Goal: Transaction & Acquisition: Purchase product/service

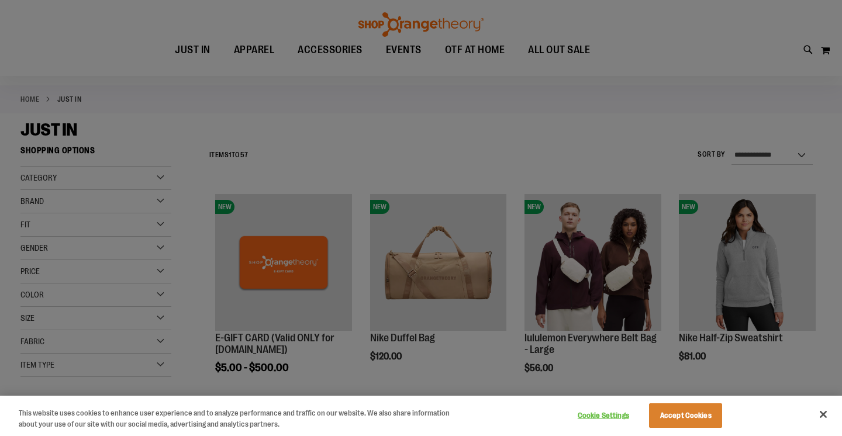
scroll to position [42, 0]
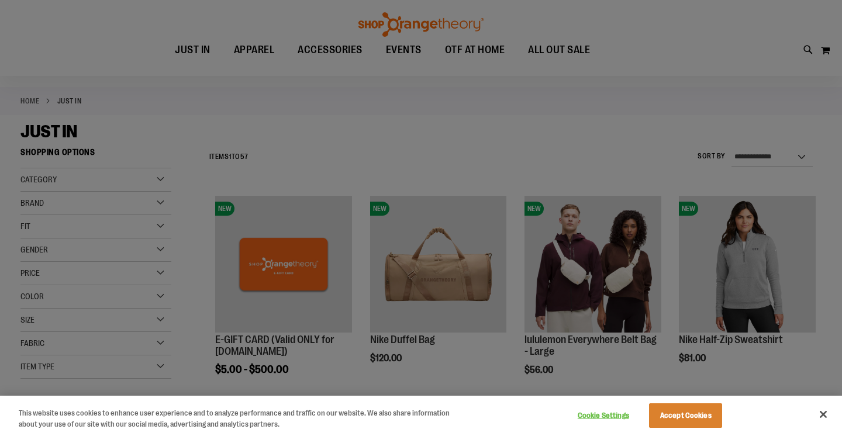
click at [161, 249] on div at bounding box center [421, 218] width 842 height 436
click at [160, 251] on div at bounding box center [421, 218] width 842 height 436
click at [681, 414] on button "Accept Cookies" at bounding box center [685, 416] width 73 height 25
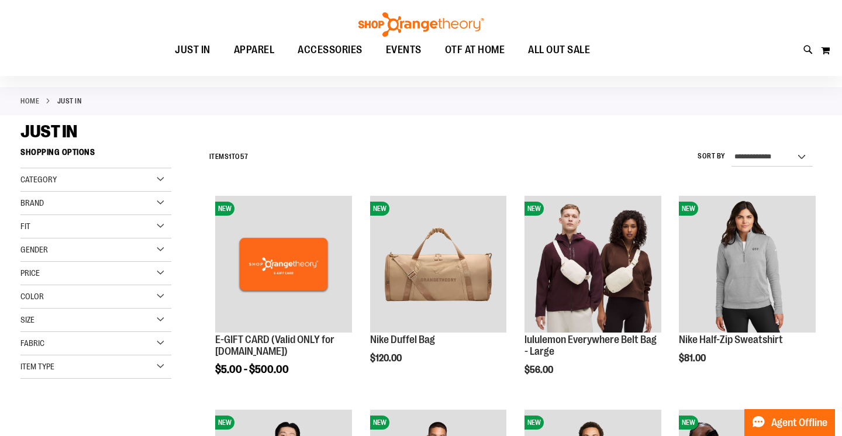
click at [163, 249] on div "Gender" at bounding box center [95, 250] width 151 height 23
click at [44, 273] on link "Men 6 items" at bounding box center [90, 274] width 145 height 12
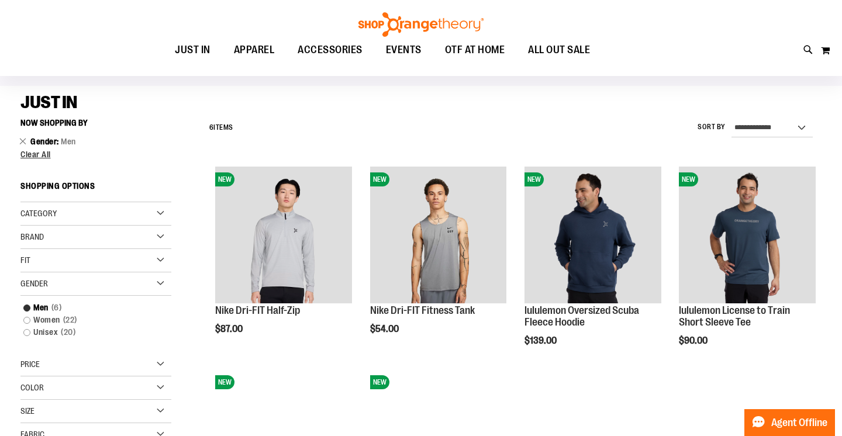
scroll to position [69, 0]
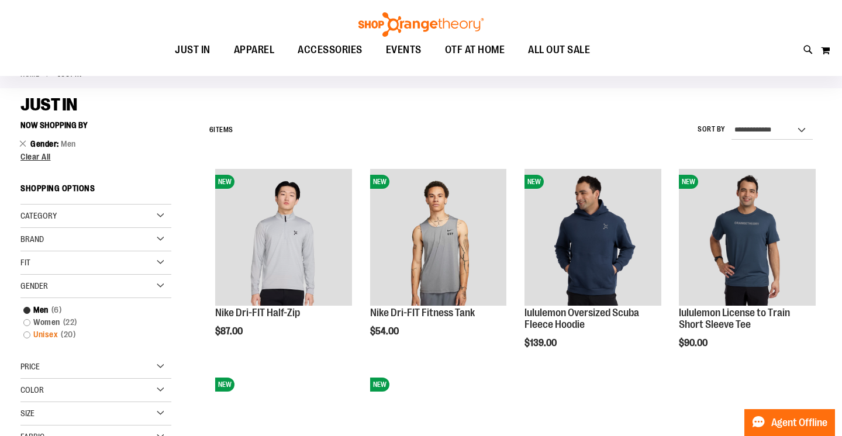
click at [30, 336] on link "Unisex 20 items" at bounding box center [90, 335] width 145 height 12
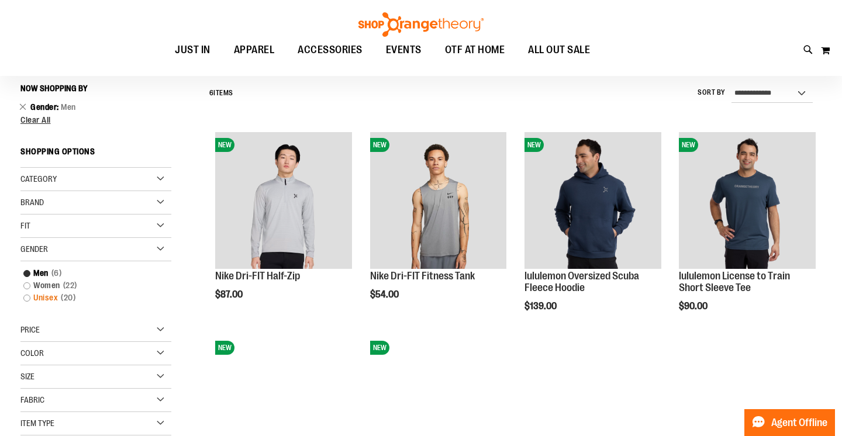
scroll to position [109, 0]
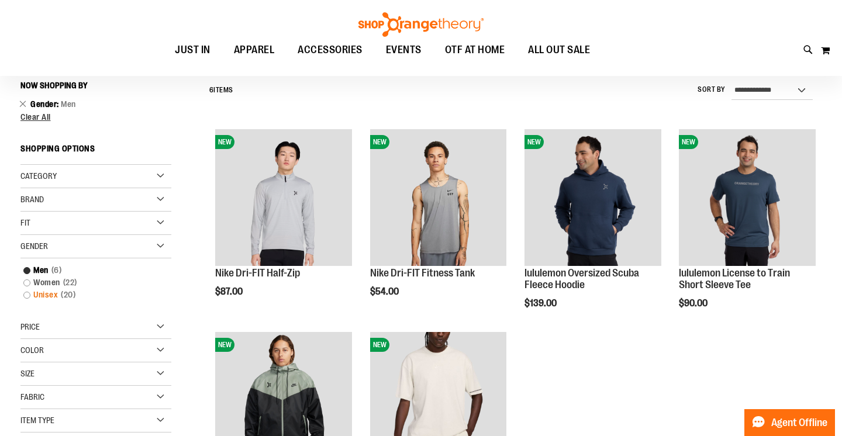
click at [26, 294] on link "Unisex 20 items" at bounding box center [90, 295] width 145 height 12
click at [28, 295] on link "Unisex 20 items" at bounding box center [90, 295] width 145 height 12
click at [29, 270] on link "Men 6 items" at bounding box center [90, 270] width 145 height 12
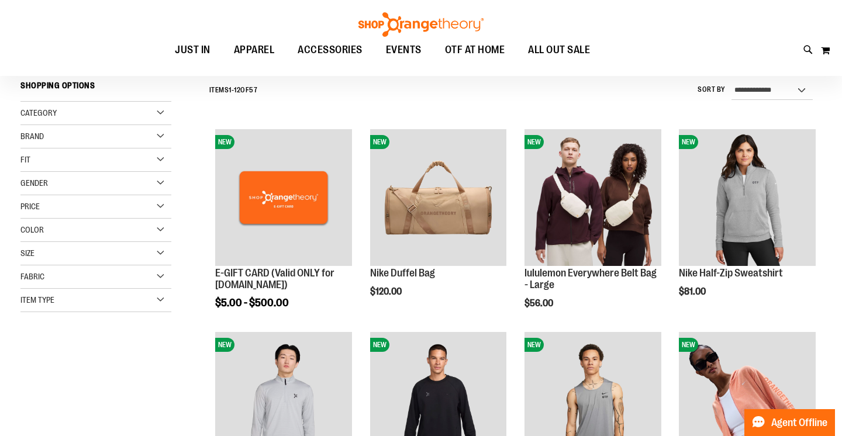
click at [161, 181] on div "Gender" at bounding box center [95, 183] width 151 height 23
click at [28, 232] on link "Unisex 20 items" at bounding box center [90, 232] width 145 height 12
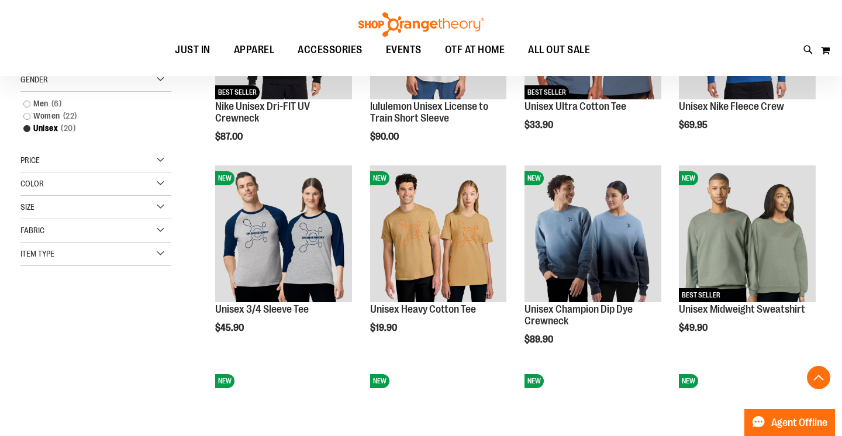
scroll to position [279, 0]
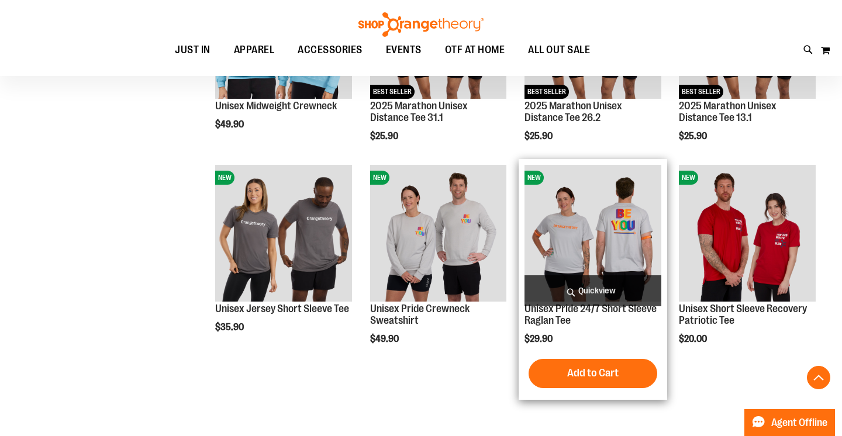
scroll to position [884, 0]
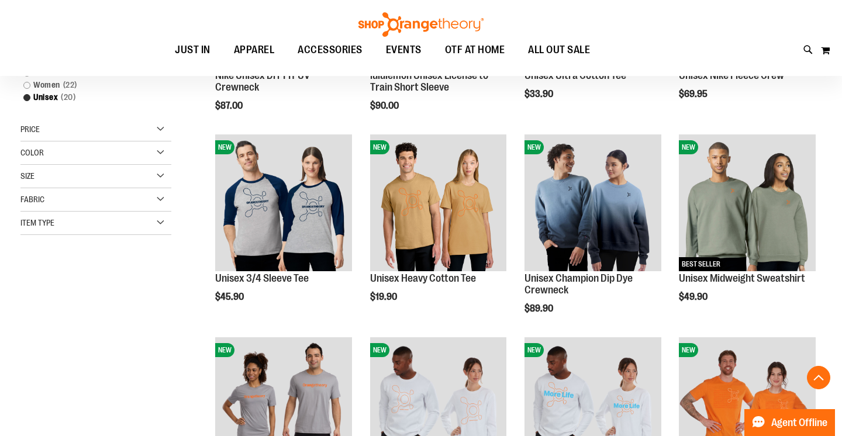
scroll to position [305, 0]
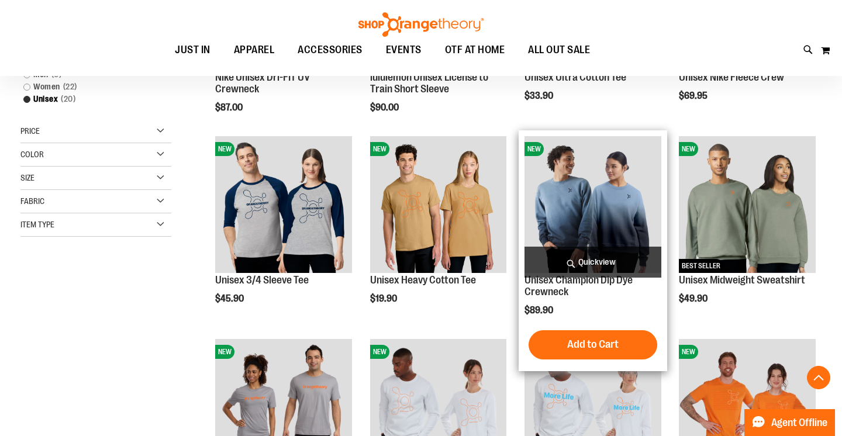
click at [581, 206] on img "product" at bounding box center [593, 204] width 137 height 137
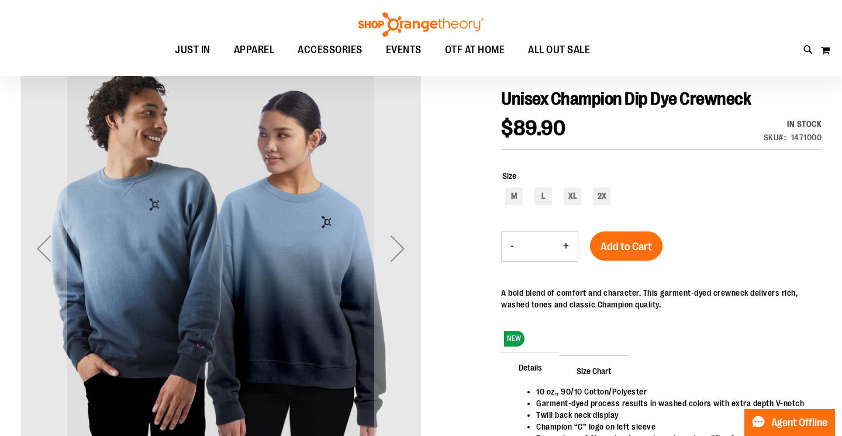
scroll to position [122, 0]
click at [397, 252] on div "Next" at bounding box center [397, 248] width 47 height 47
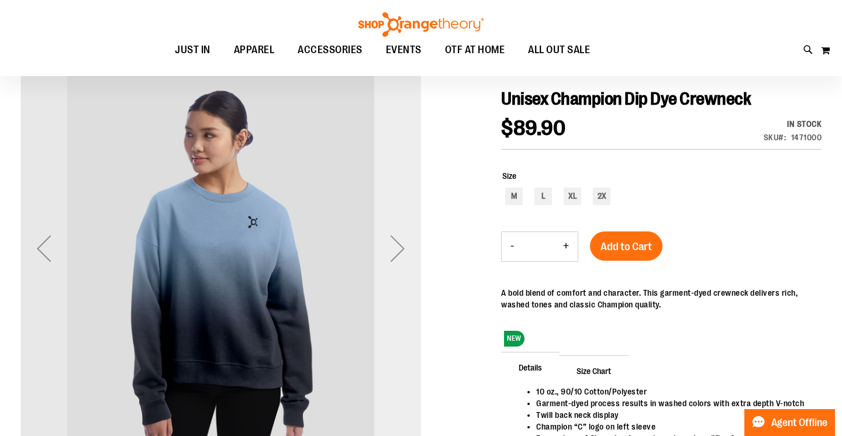
click at [397, 252] on div "Next" at bounding box center [397, 248] width 47 height 47
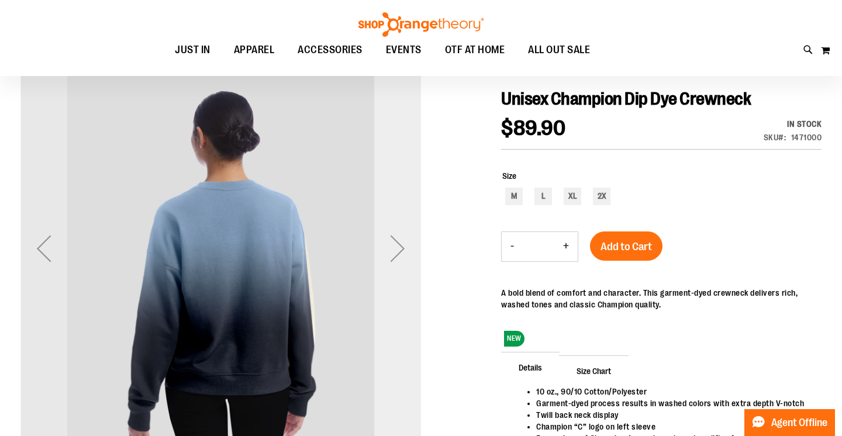
click at [397, 252] on div "Next" at bounding box center [397, 248] width 47 height 47
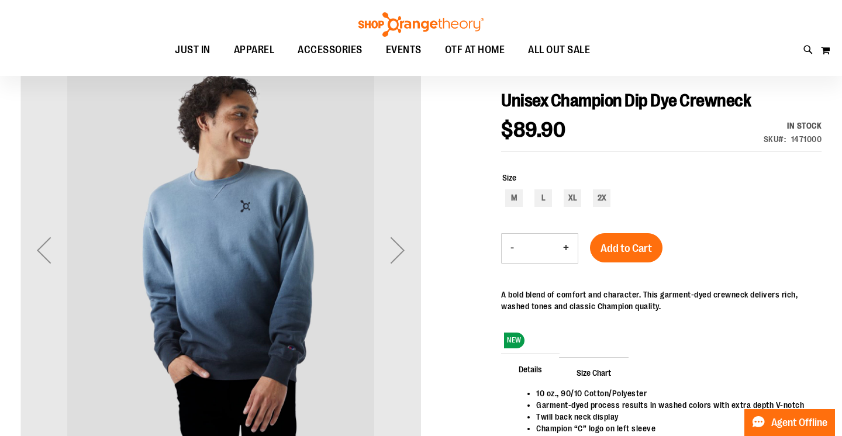
scroll to position [116, 0]
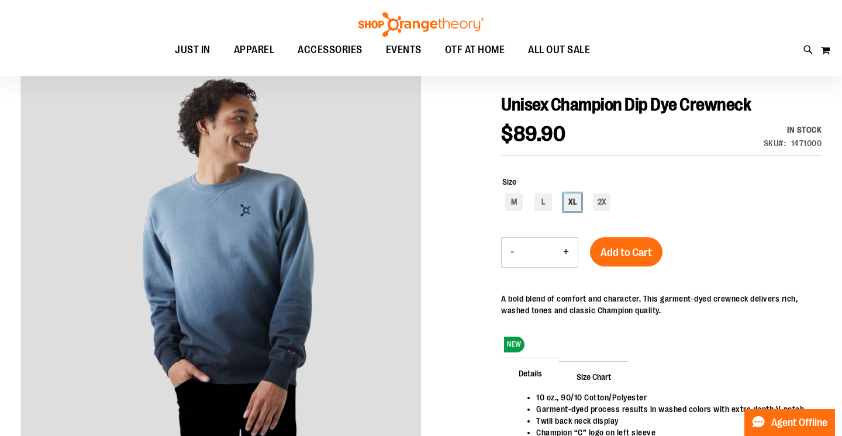
click at [574, 202] on div "XL" at bounding box center [573, 203] width 18 height 18
type input "***"
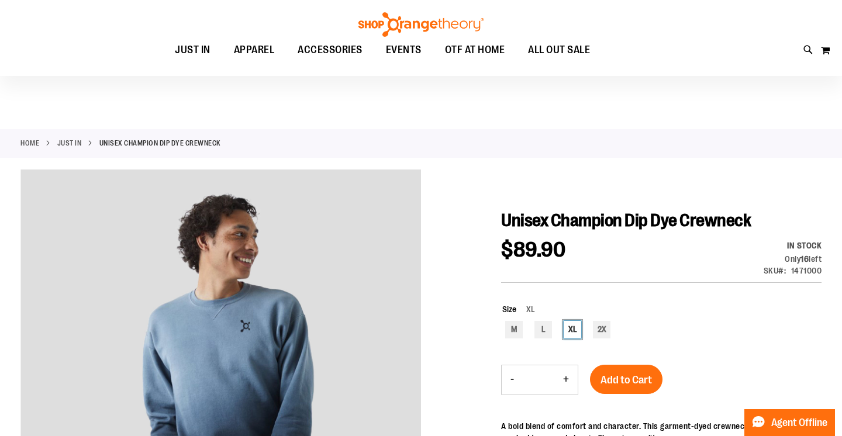
scroll to position [0, 0]
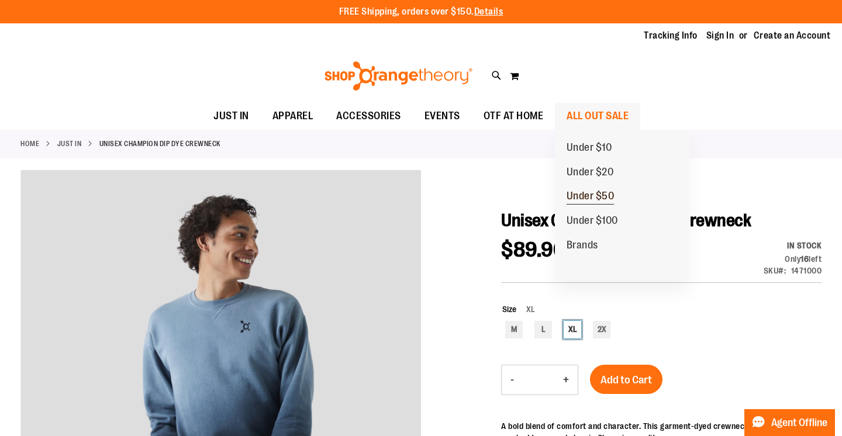
click at [582, 194] on span "Under $50" at bounding box center [591, 197] width 48 height 15
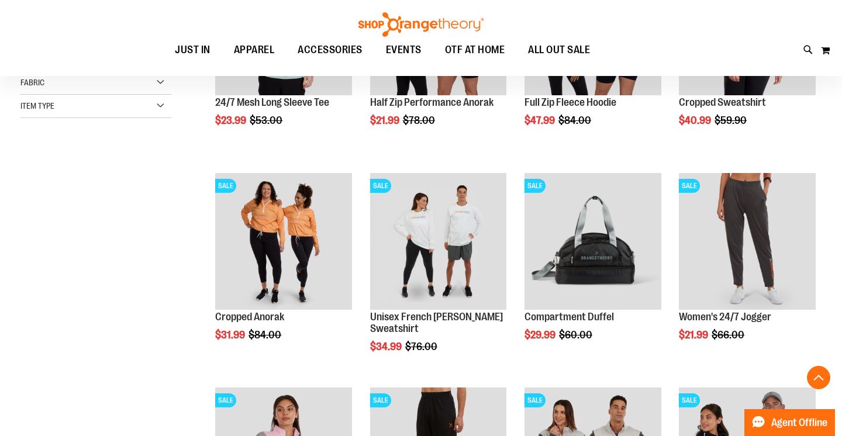
scroll to position [295, 0]
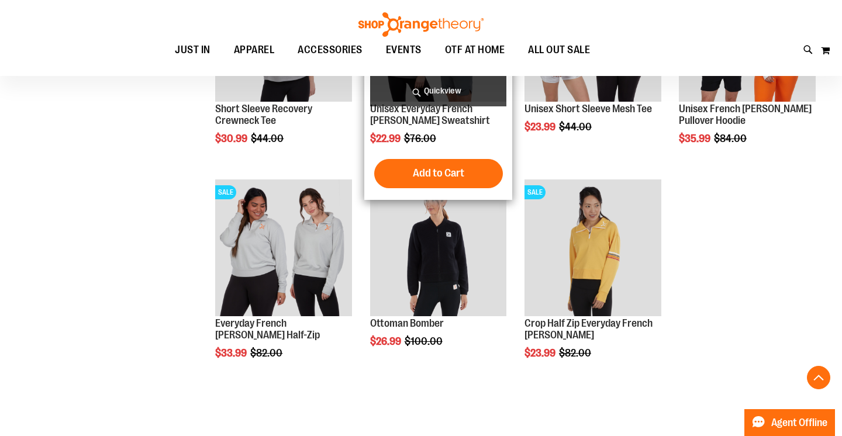
scroll to position [1153, 0]
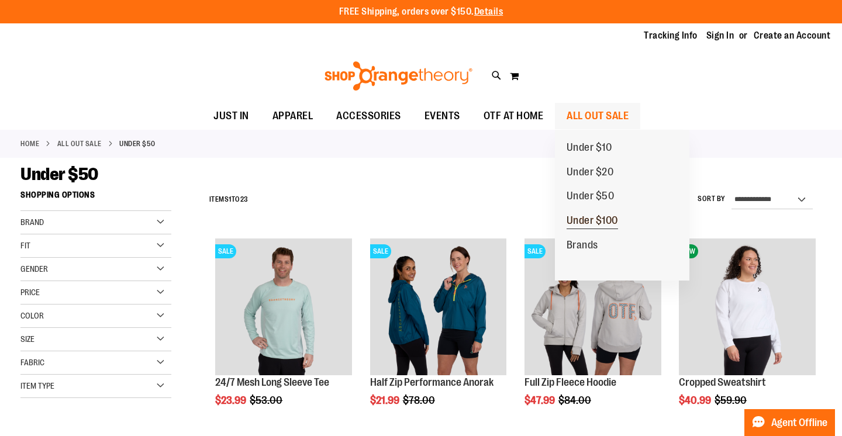
click at [583, 216] on span "Under $100" at bounding box center [592, 222] width 51 height 15
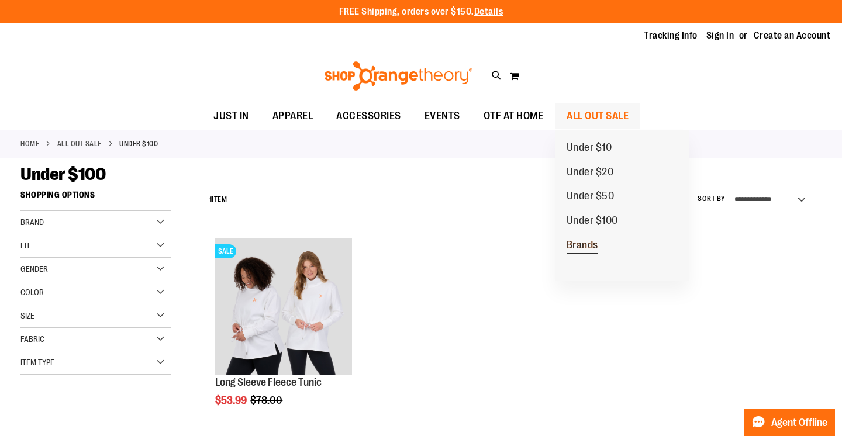
click at [581, 243] on span "Brands" at bounding box center [583, 246] width 32 height 15
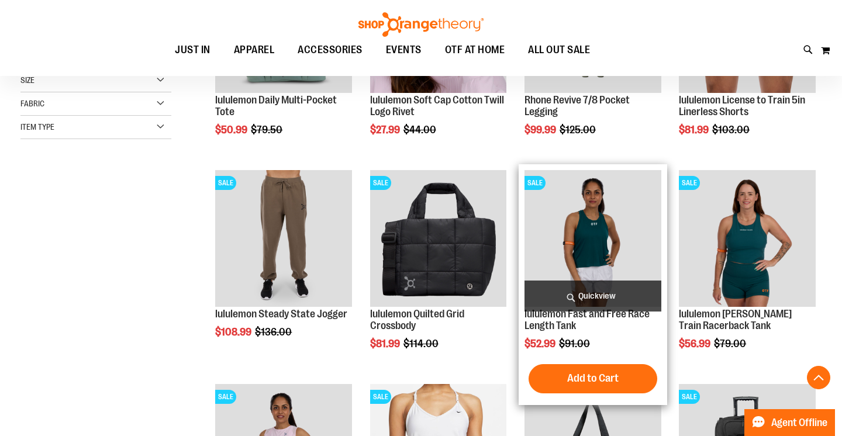
scroll to position [283, 0]
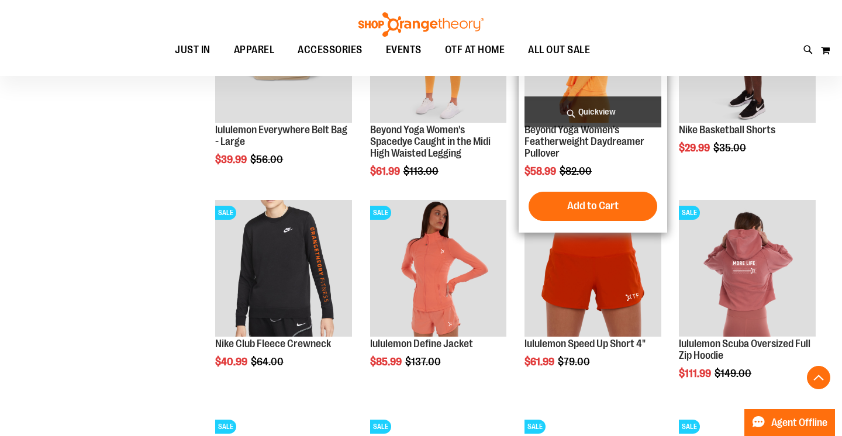
scroll to position [898, 0]
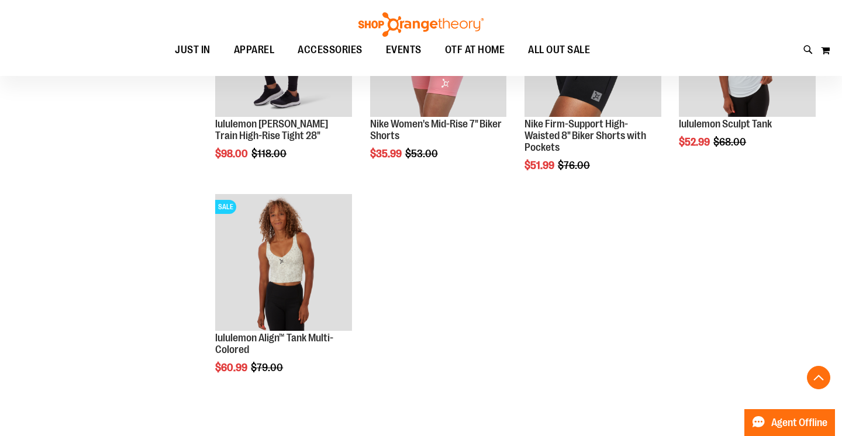
scroll to position [1324, 0]
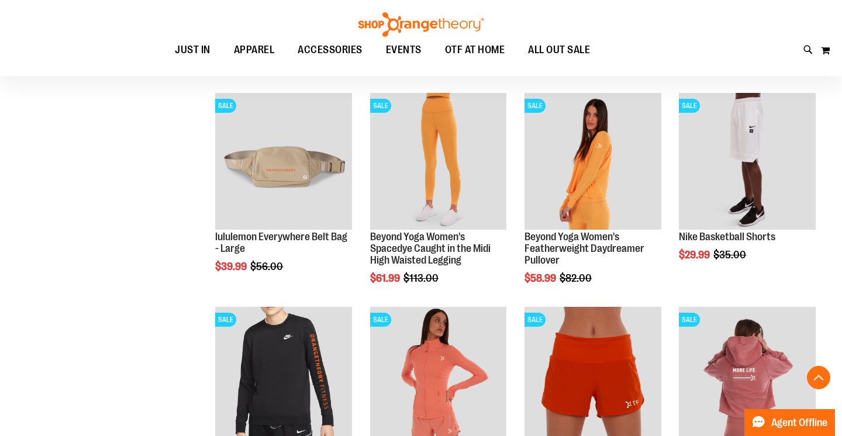
scroll to position [773, 0]
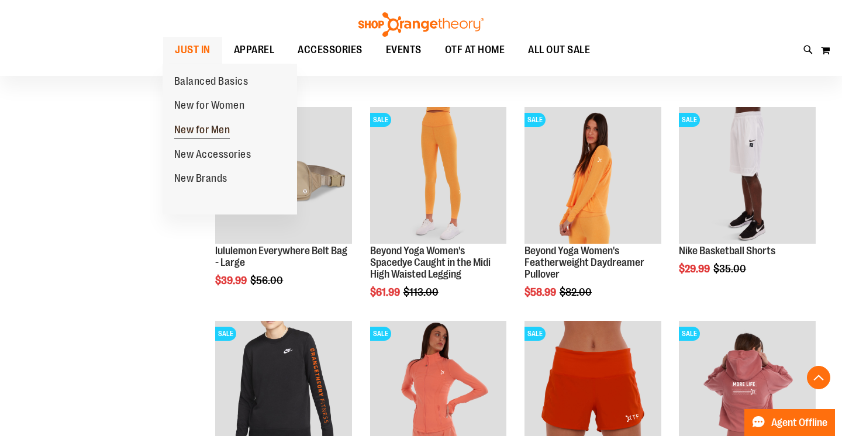
click at [190, 130] on span "New for Men" at bounding box center [202, 131] width 56 height 15
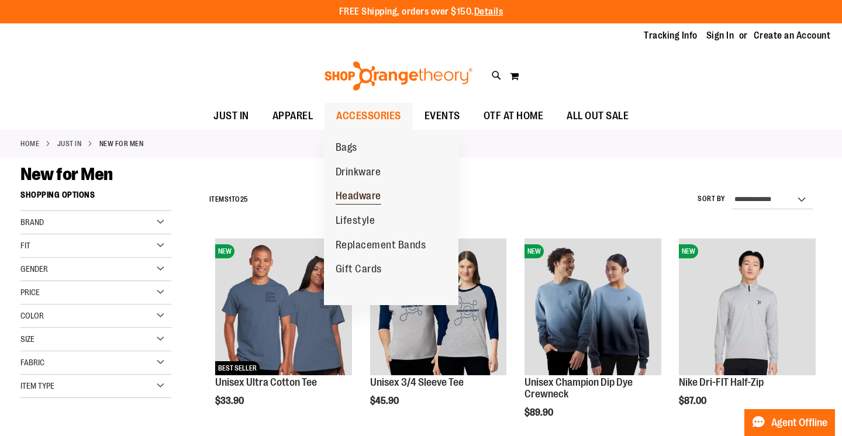
click at [349, 193] on span "Headware" at bounding box center [359, 197] width 46 height 15
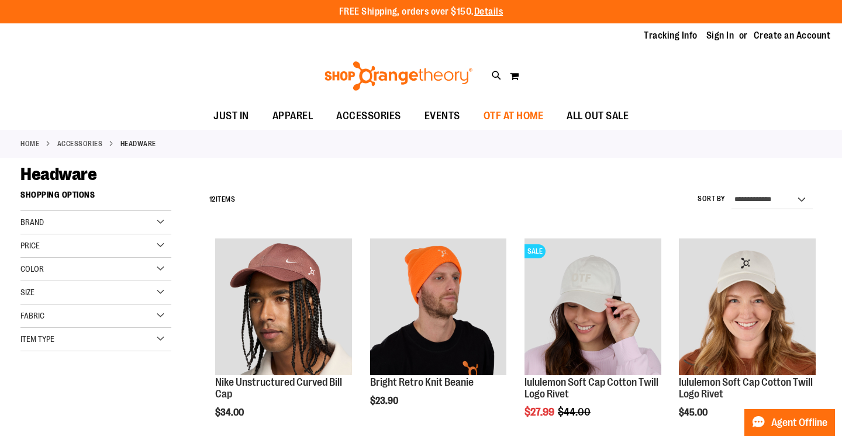
click at [507, 111] on span "OTF AT HOME" at bounding box center [514, 116] width 60 height 26
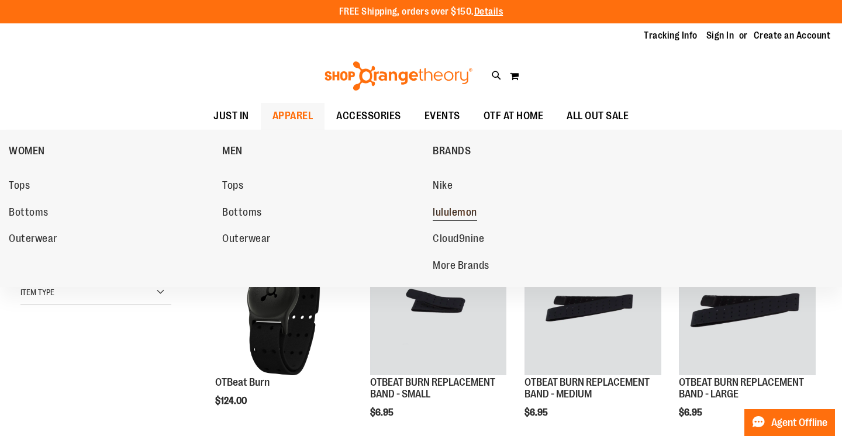
click at [456, 211] on span "lululemon" at bounding box center [455, 213] width 44 height 15
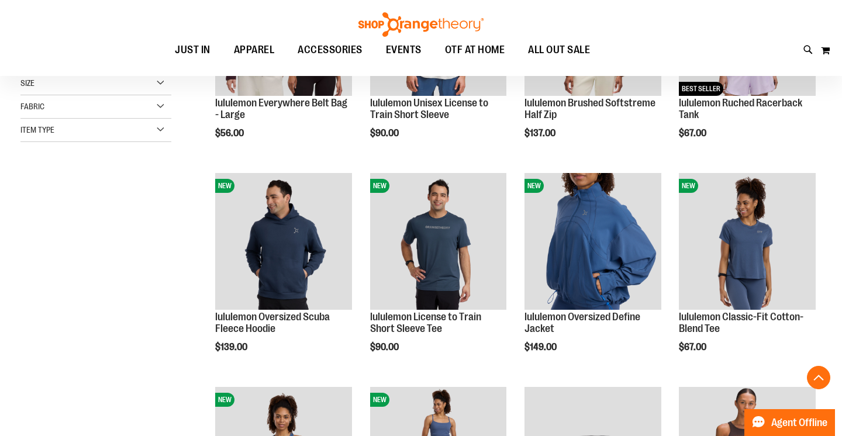
scroll to position [283, 0]
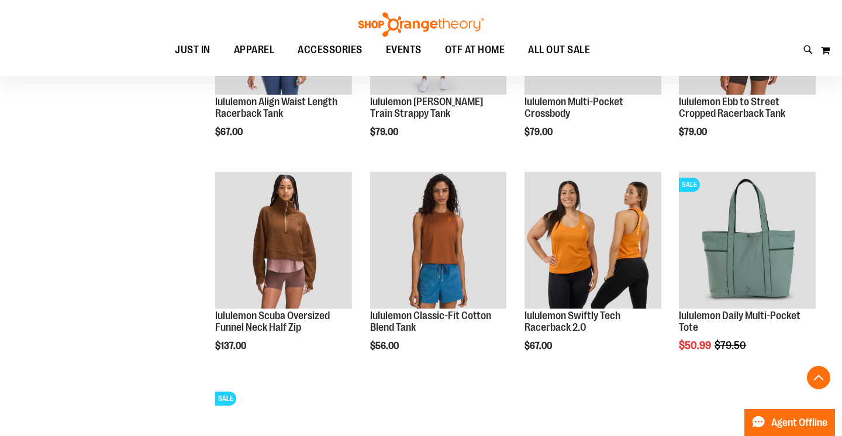
scroll to position [742, 0]
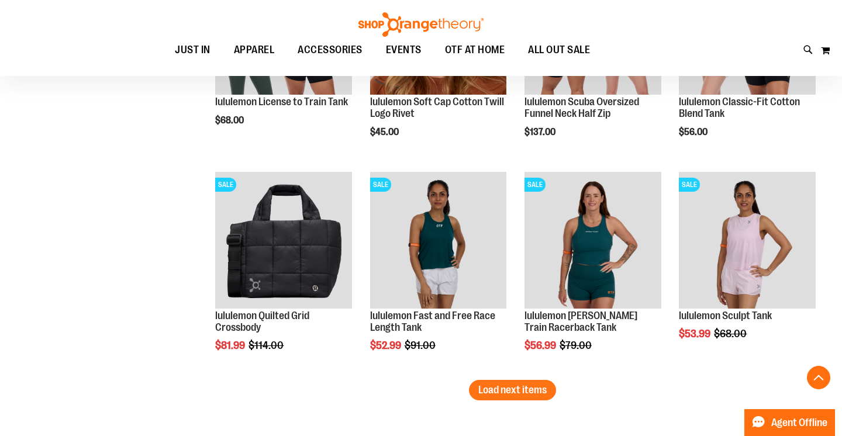
scroll to position [1786, 0]
